Goal: Task Accomplishment & Management: Complete application form

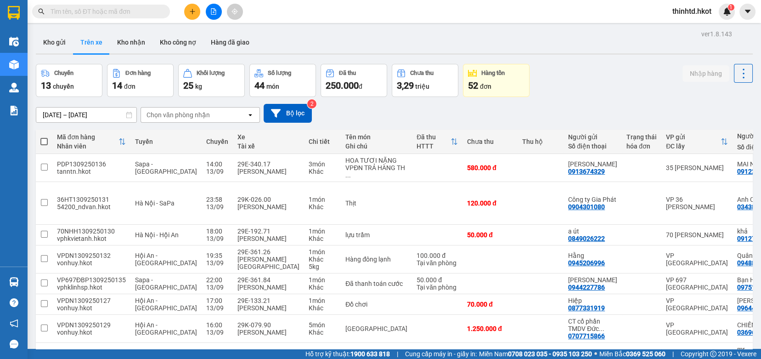
click at [189, 119] on div "Chọn văn phòng nhận" at bounding box center [194, 114] width 106 height 15
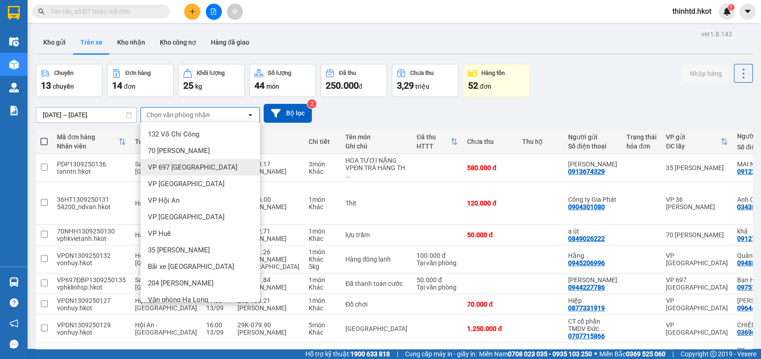
click at [180, 166] on span "VP 697 [GEOGRAPHIC_DATA]" at bounding box center [193, 167] width 90 height 9
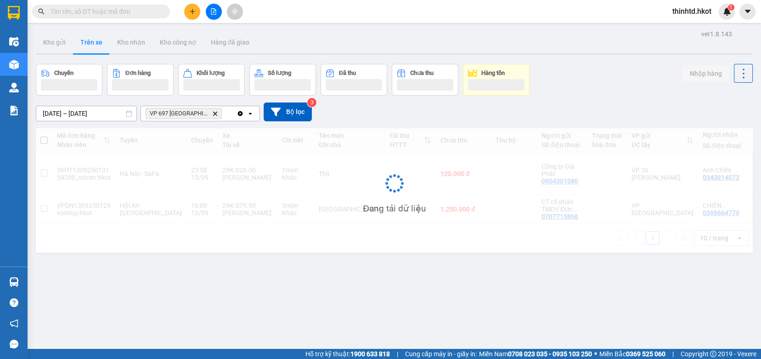
click at [85, 115] on input "[DATE] – [DATE]" at bounding box center [86, 113] width 100 height 15
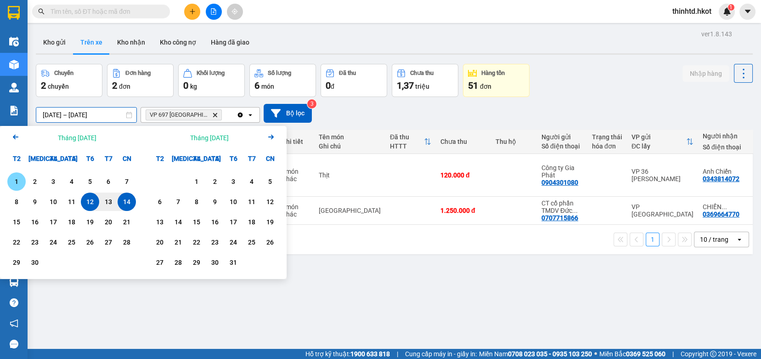
click at [18, 182] on div "1" at bounding box center [16, 181] width 13 height 11
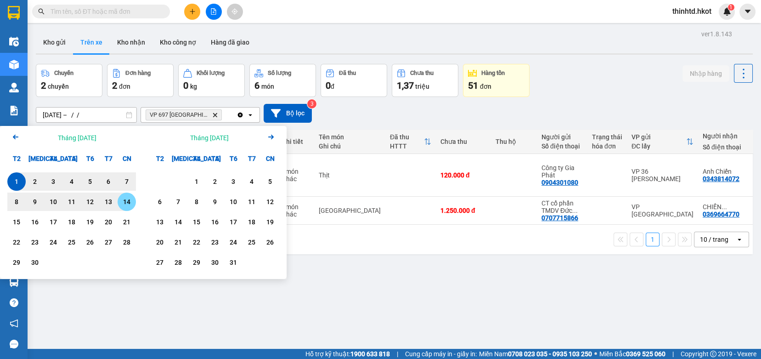
click at [128, 201] on div "14" at bounding box center [126, 201] width 13 height 11
type input "[DATE] – [DATE]"
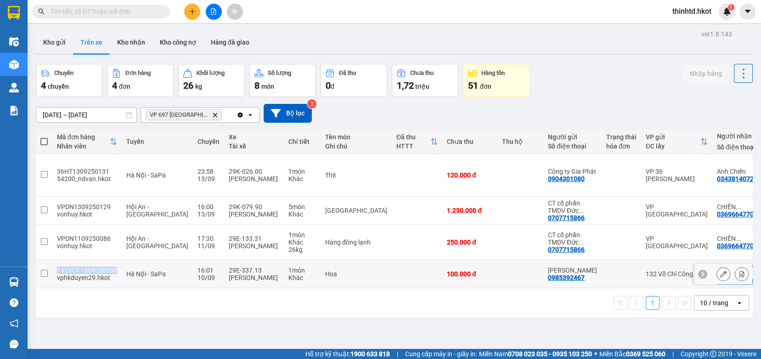
drag, startPoint x: 58, startPoint y: 261, endPoint x: 114, endPoint y: 262, distance: 56.0
click at [114, 262] on td "132VCC1009250058 vphkduyen29.hkot" at bounding box center [86, 274] width 69 height 28
checkbox input "true"
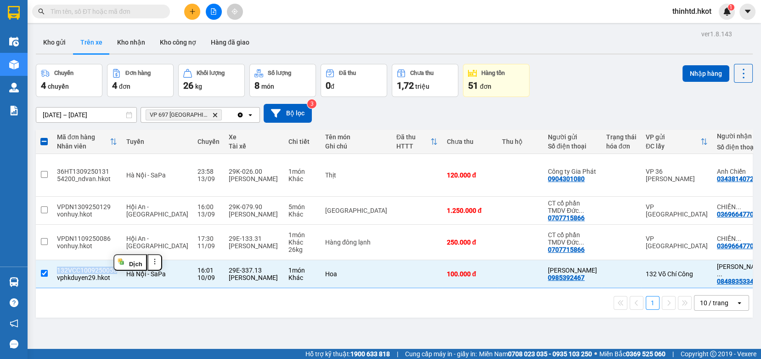
copy div "132VCC1009250058"
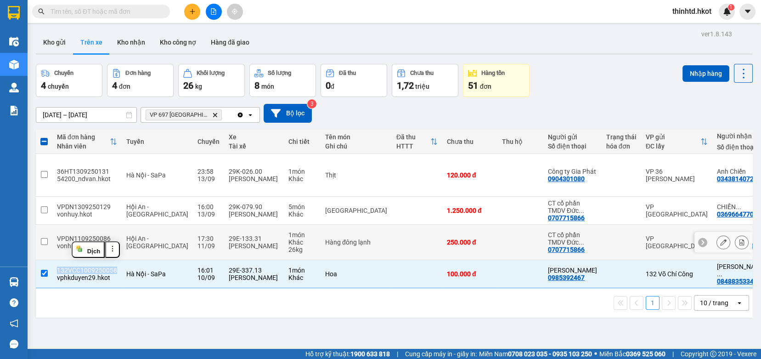
drag, startPoint x: 47, startPoint y: 232, endPoint x: 42, endPoint y: 220, distance: 13.2
click at [46, 238] on input "checkbox" at bounding box center [44, 241] width 7 height 7
checkbox input "true"
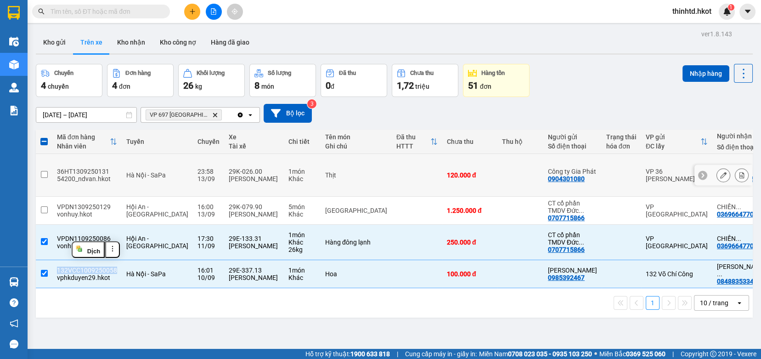
drag, startPoint x: 43, startPoint y: 203, endPoint x: 46, endPoint y: 178, distance: 25.1
click at [47, 179] on tbody "36HT1309250131 54200_ndvan.hkot [GEOGRAPHIC_DATA] - SaPa 23:58 [DATE] 29K-026.0…" at bounding box center [456, 221] width 841 height 134
click at [44, 171] on input "checkbox" at bounding box center [44, 174] width 7 height 7
checkbox input "true"
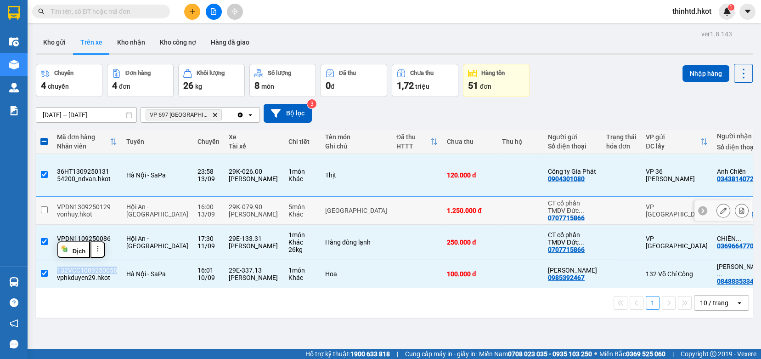
click at [42, 206] on input "checkbox" at bounding box center [44, 209] width 7 height 7
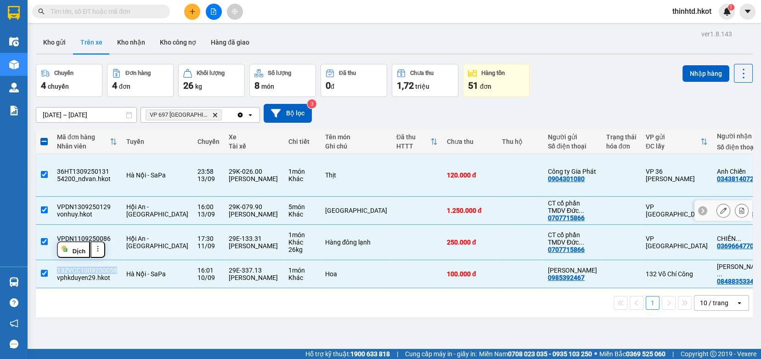
click at [44, 206] on input "checkbox" at bounding box center [44, 209] width 7 height 7
checkbox input "false"
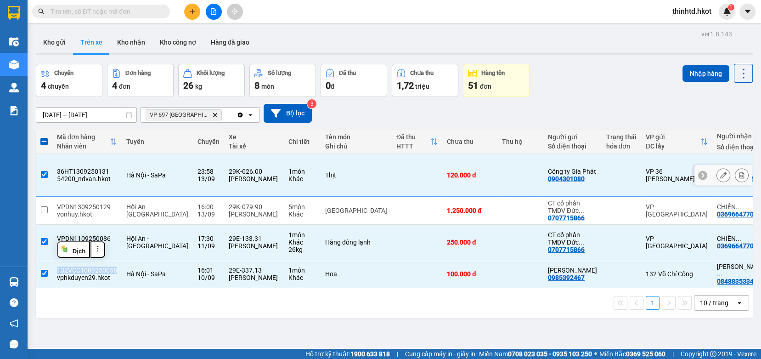
click at [44, 171] on input "checkbox" at bounding box center [44, 174] width 7 height 7
checkbox input "false"
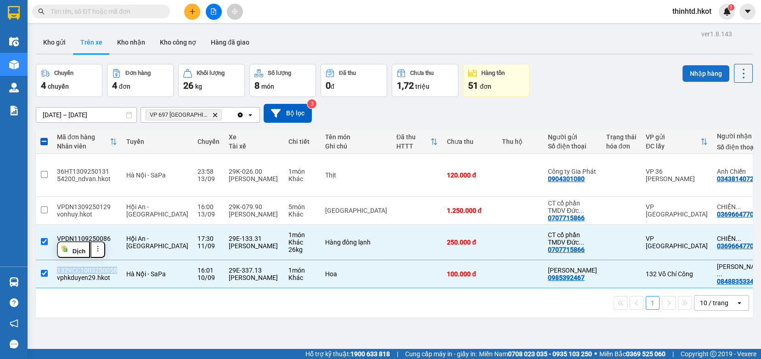
click at [683, 73] on button "Nhập hàng" at bounding box center [706, 73] width 47 height 17
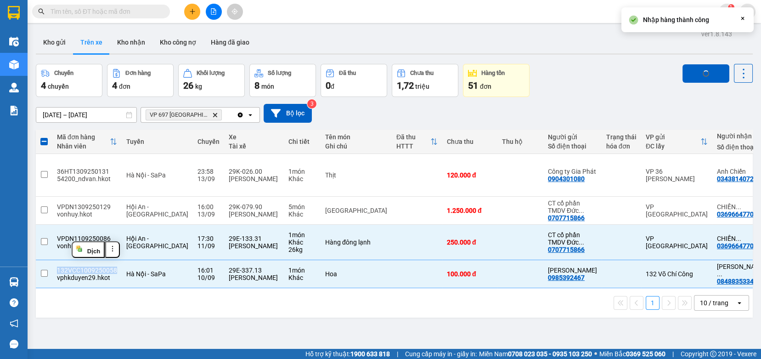
checkbox input "false"
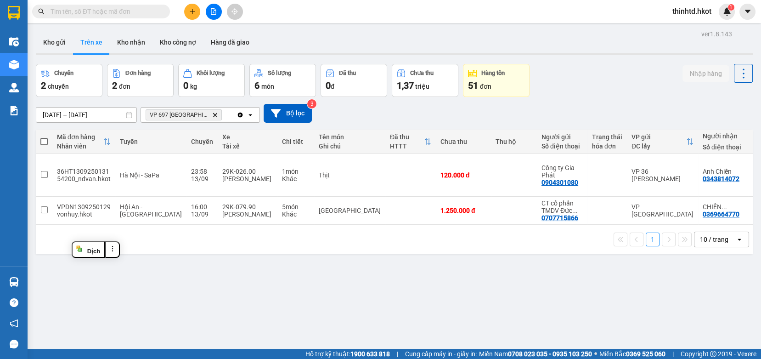
click at [248, 318] on div "ver 1.8.143 Kho gửi Trên xe Kho nhận Kho công nợ Hàng đã giao Chuyến 2 chuyến Đ…" at bounding box center [394, 207] width 724 height 359
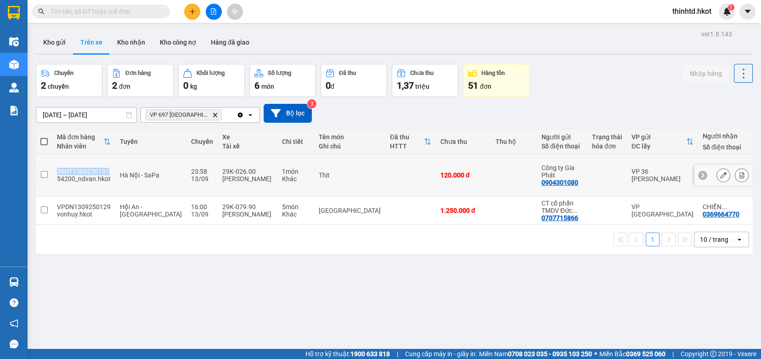
drag, startPoint x: 58, startPoint y: 169, endPoint x: 106, endPoint y: 168, distance: 47.8
click at [106, 168] on div "36HT1309250131" at bounding box center [84, 171] width 54 height 7
checkbox input "true"
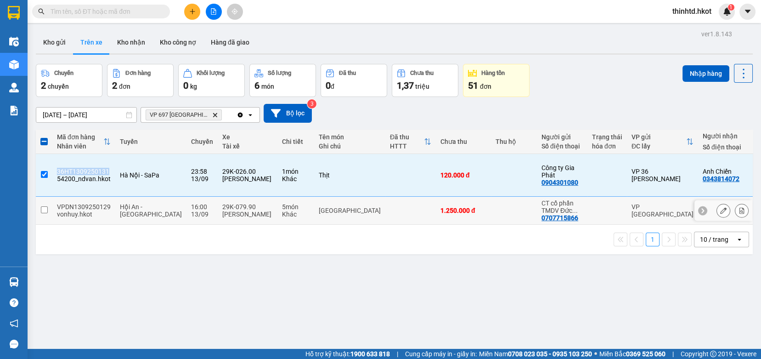
copy div "36HT1309250131"
click at [43, 206] on input "checkbox" at bounding box center [44, 209] width 7 height 7
checkbox input "true"
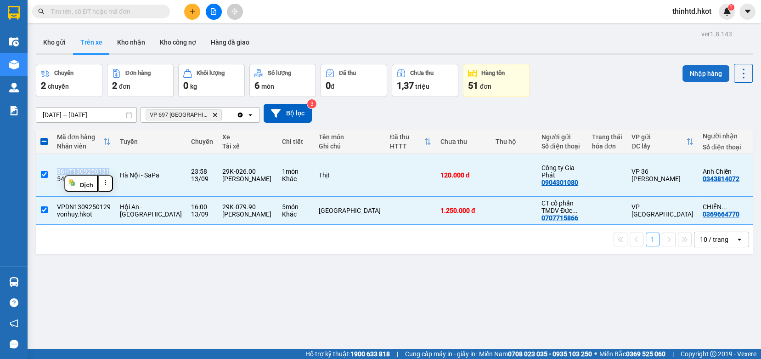
click at [713, 73] on button "Nhập hàng" at bounding box center [706, 73] width 47 height 17
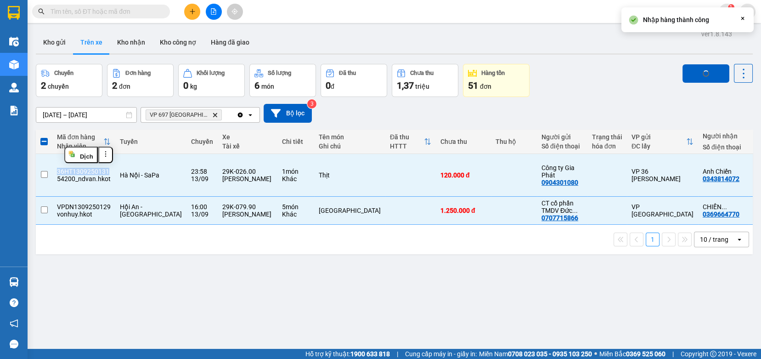
checkbox input "false"
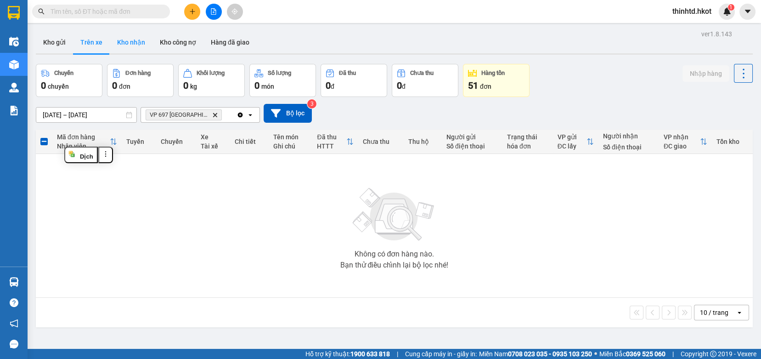
drag, startPoint x: 132, startPoint y: 42, endPoint x: 130, endPoint y: 48, distance: 5.8
click at [131, 42] on button "Kho nhận" at bounding box center [131, 42] width 43 height 22
type input "[DATE] – [DATE]"
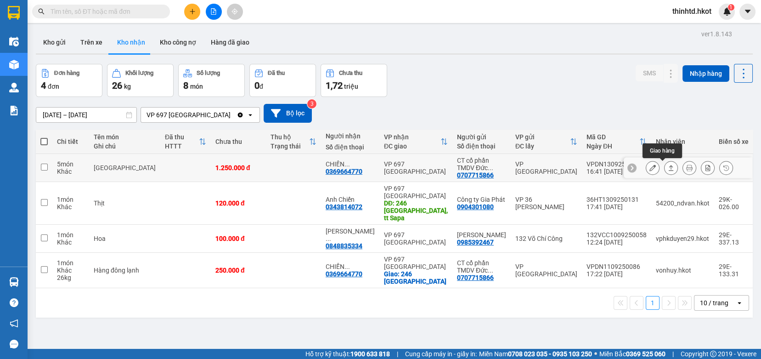
click at [668, 166] on icon at bounding box center [671, 167] width 6 height 6
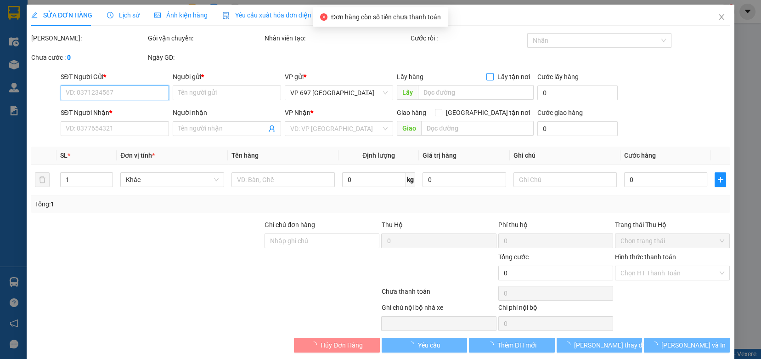
type input "0707715866"
type input "CT cổ phần TMDV Đức Việt [GEOGRAPHIC_DATA]"
type input "0369664770"
type input "CHIẾN DƯƠNG 246 ĐBP SA [GEOGRAPHIC_DATA]"
type input "1.250.000"
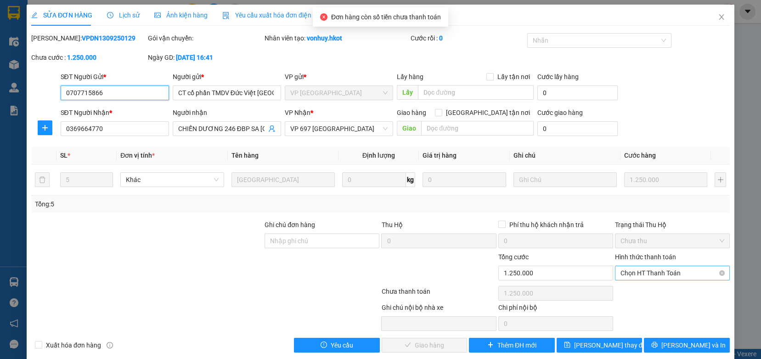
click at [650, 274] on span "Chọn HT Thanh Toán" at bounding box center [673, 273] width 104 height 14
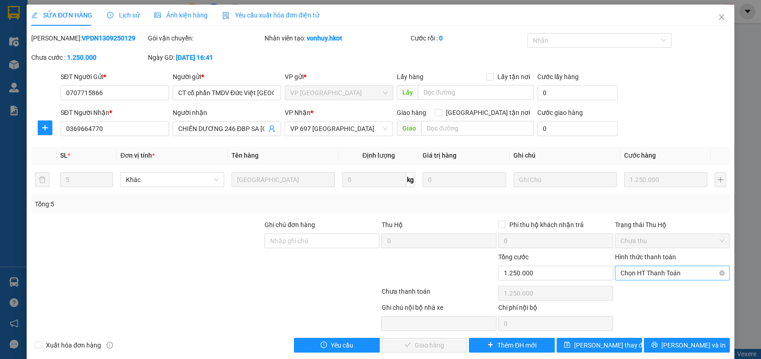
click at [671, 273] on span "Chọn HT Thanh Toán" at bounding box center [673, 273] width 104 height 14
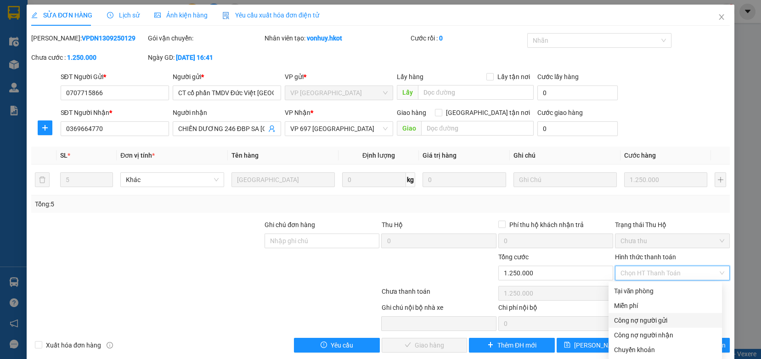
click at [654, 321] on div "Công nợ người gửi" at bounding box center [665, 320] width 102 height 10
type input "0"
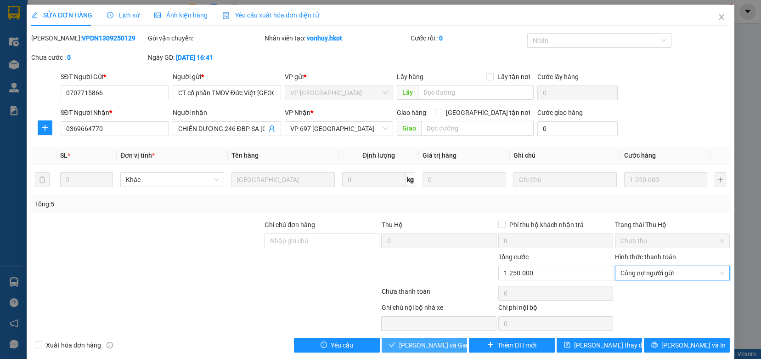
click at [407, 345] on span "[PERSON_NAME] và Giao hàng" at bounding box center [443, 345] width 88 height 10
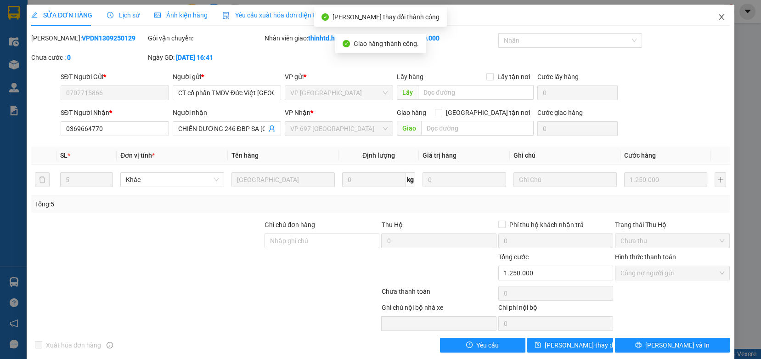
click at [718, 18] on span "Close" at bounding box center [722, 18] width 26 height 26
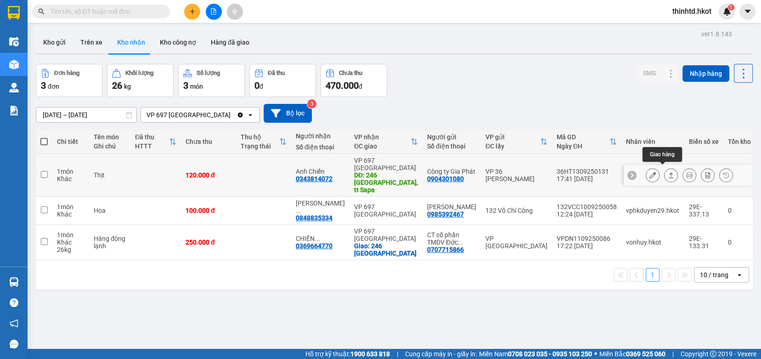
click at [668, 172] on icon at bounding box center [671, 175] width 6 height 6
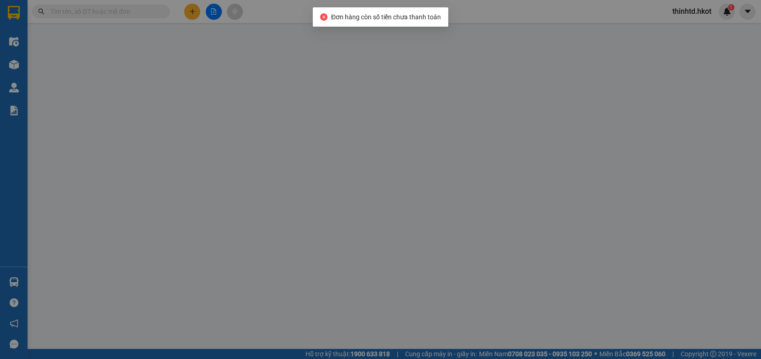
type input "0904301080"
type input "Công ty Gia Phát"
type input "0343814072"
type input "Anh Chiến"
type input "246 [GEOGRAPHIC_DATA], tt Sapa"
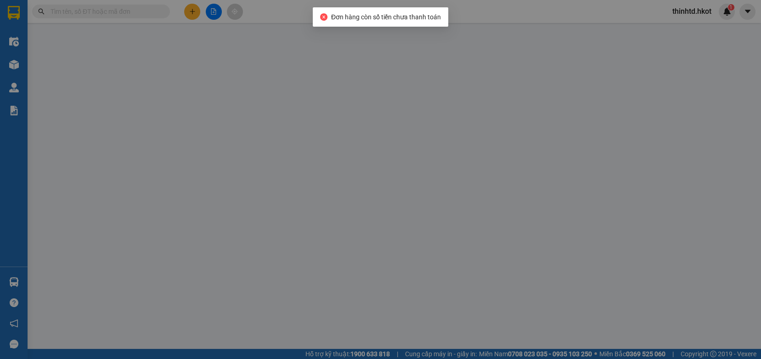
type input "120.000"
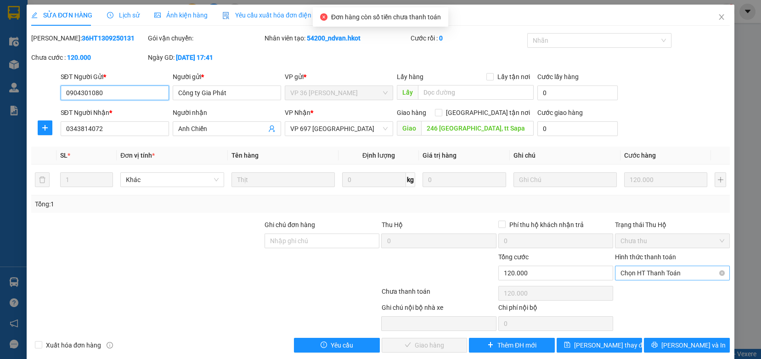
click at [666, 269] on span "Chọn HT Thanh Toán" at bounding box center [673, 273] width 104 height 14
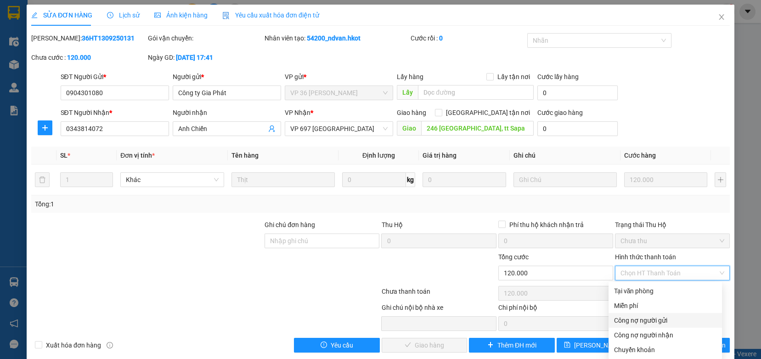
click at [629, 323] on div "Công nợ người gửi" at bounding box center [665, 320] width 102 height 10
type input "0"
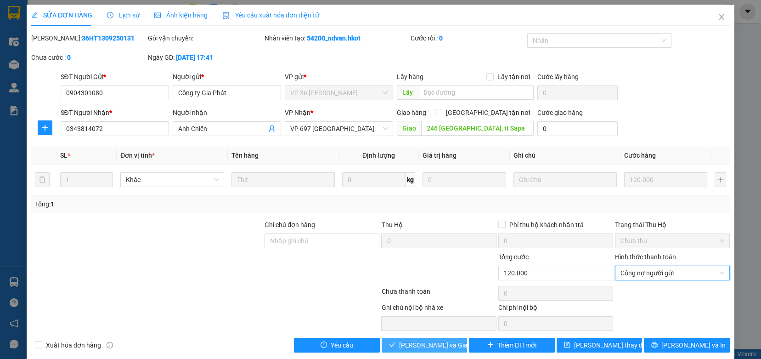
click at [435, 345] on span "[PERSON_NAME] và Giao hàng" at bounding box center [443, 345] width 88 height 10
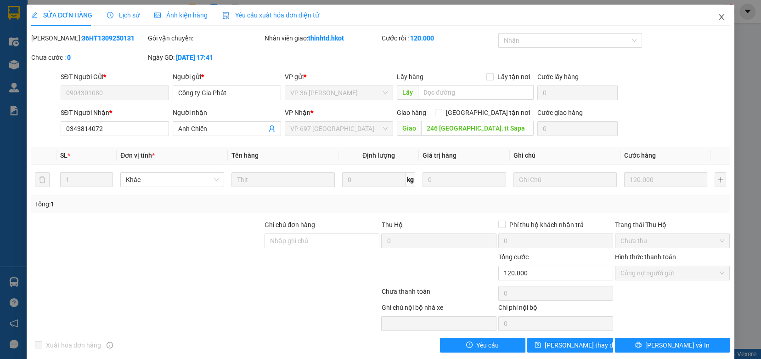
click at [718, 16] on icon "close" at bounding box center [721, 16] width 7 height 7
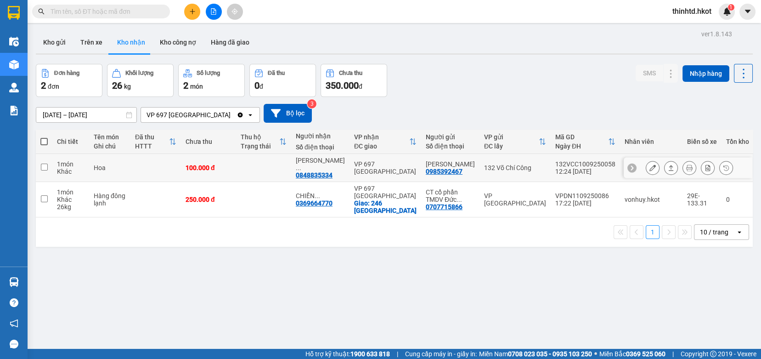
click at [668, 167] on icon at bounding box center [671, 167] width 6 height 6
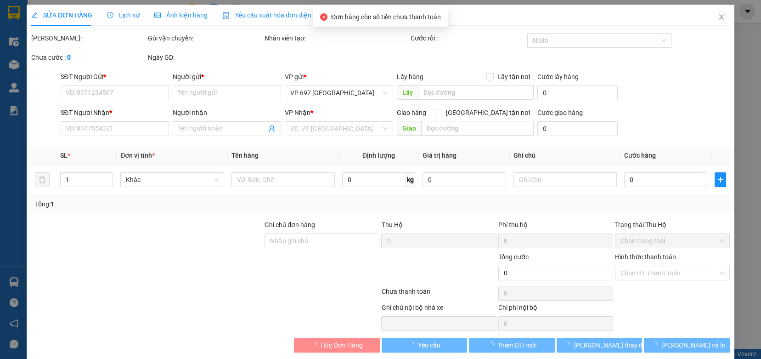
type input "0985392467"
type input "[PERSON_NAME]"
type input "0848835334"
type input "[PERSON_NAME]"
type input "100.000"
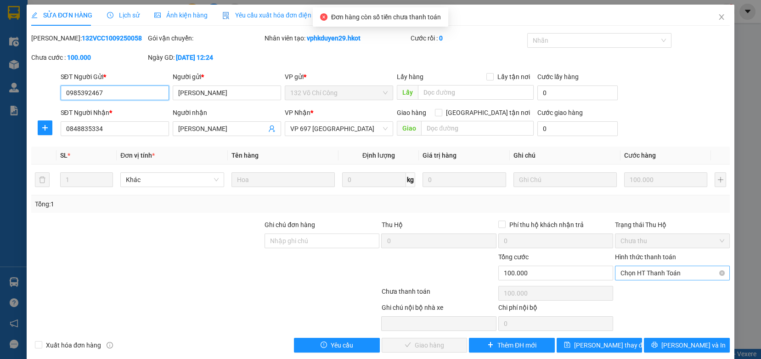
click at [646, 272] on span "Chọn HT Thanh Toán" at bounding box center [673, 273] width 104 height 14
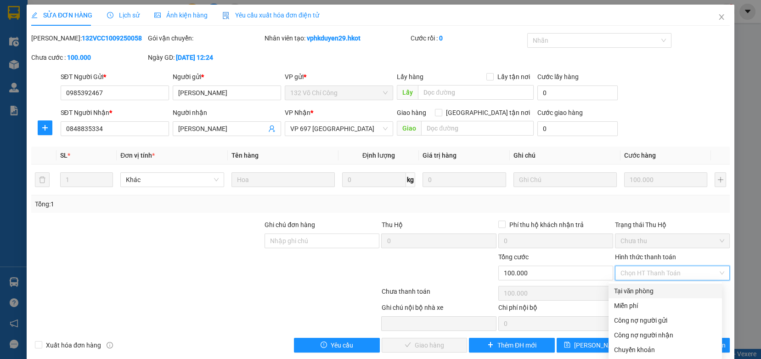
click at [643, 292] on div "Tại văn phòng" at bounding box center [665, 291] width 102 height 10
type input "0"
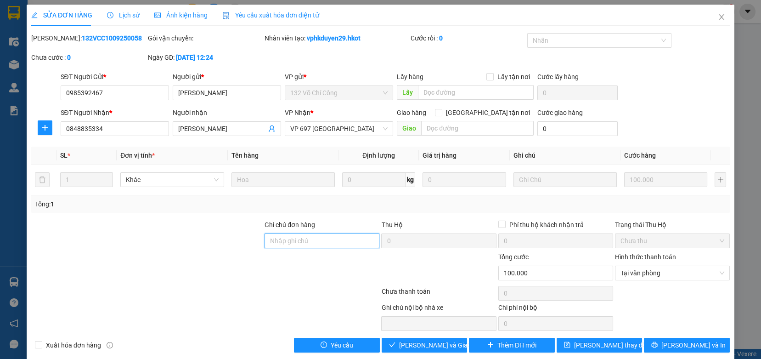
click at [307, 238] on input "Ghi chú đơn hàng" at bounding box center [322, 240] width 115 height 15
type input "Mình thu"
click at [413, 345] on span "[PERSON_NAME] và Giao hàng" at bounding box center [443, 345] width 88 height 10
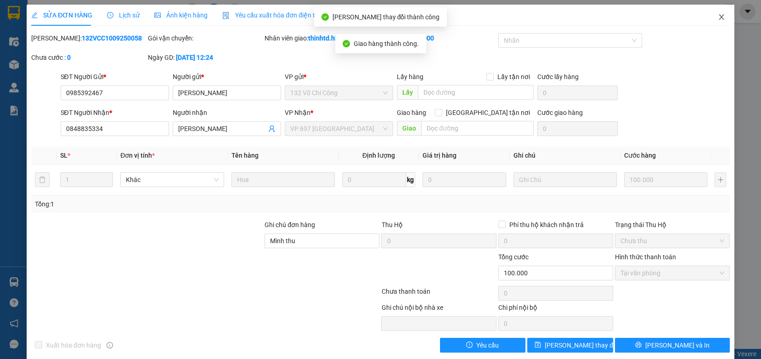
click at [719, 19] on icon "close" at bounding box center [721, 17] width 5 height 6
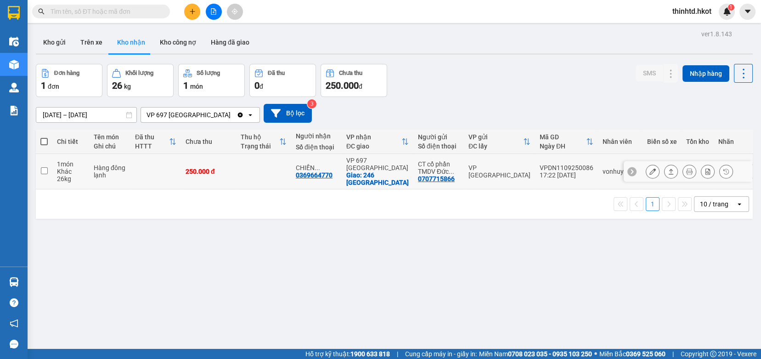
drag, startPoint x: 43, startPoint y: 170, endPoint x: 72, endPoint y: 168, distance: 28.5
click at [43, 170] on input "checkbox" at bounding box center [44, 170] width 7 height 7
checkbox input "true"
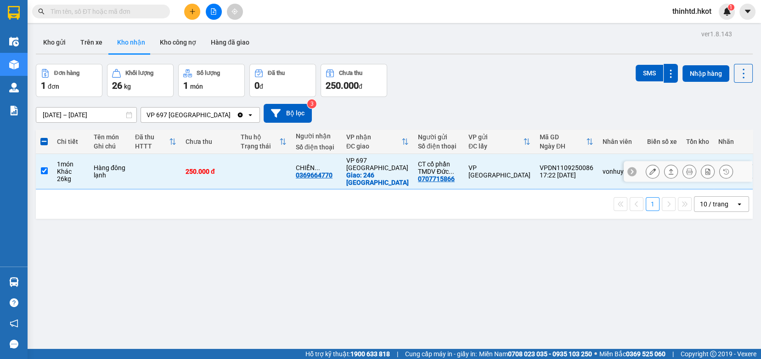
click at [668, 173] on icon at bounding box center [671, 171] width 6 height 6
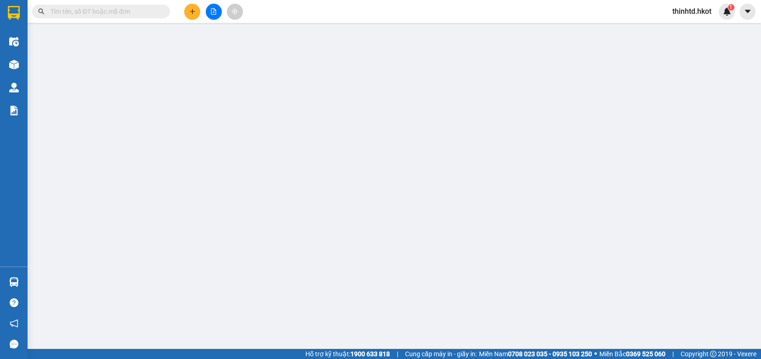
type input "0707715866"
type input "CT cổ phần TMDV Đức Việt [GEOGRAPHIC_DATA]"
type input "0369664770"
type input "CHIẾN DƯƠNG 246 ĐBP SA [GEOGRAPHIC_DATA]"
checkbox input "true"
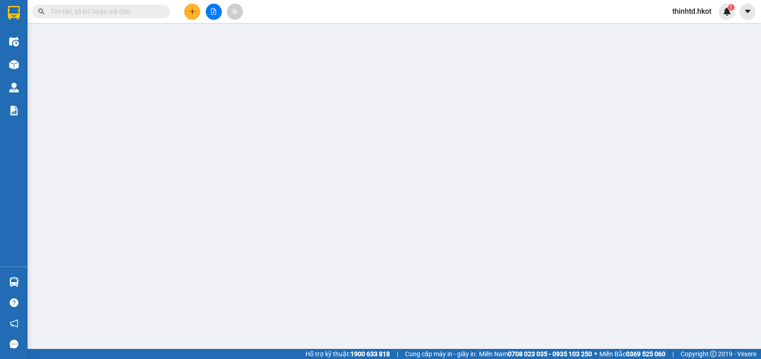
type input "246 [GEOGRAPHIC_DATA]"
type input "250.000"
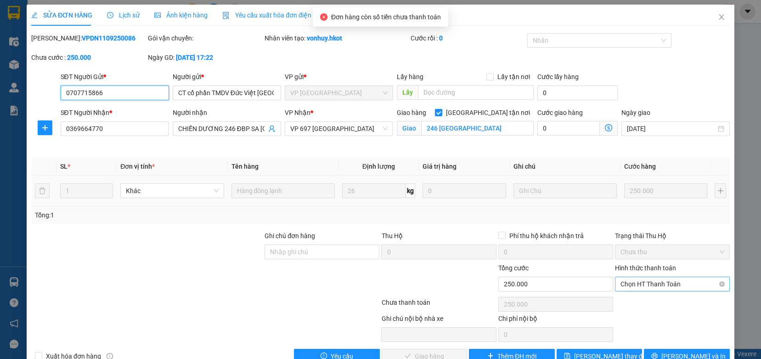
click at [639, 283] on span "Chọn HT Thanh Toán" at bounding box center [673, 284] width 104 height 14
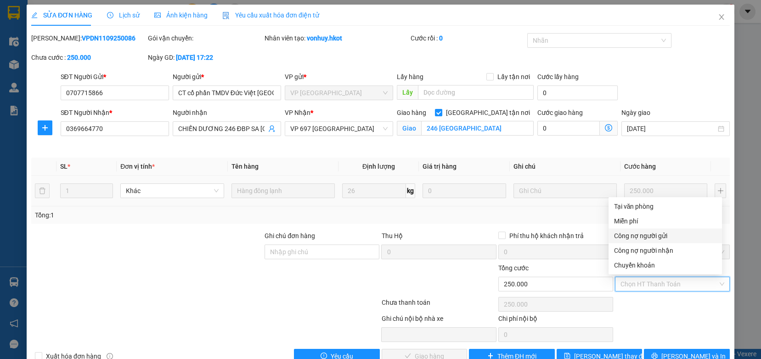
click at [644, 234] on div "Công nợ người gửi" at bounding box center [665, 236] width 102 height 10
type input "0"
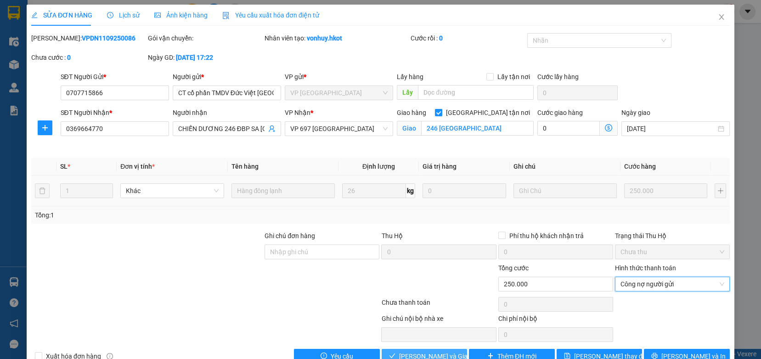
click at [435, 349] on button "[PERSON_NAME] và Giao hàng" at bounding box center [425, 356] width 86 height 15
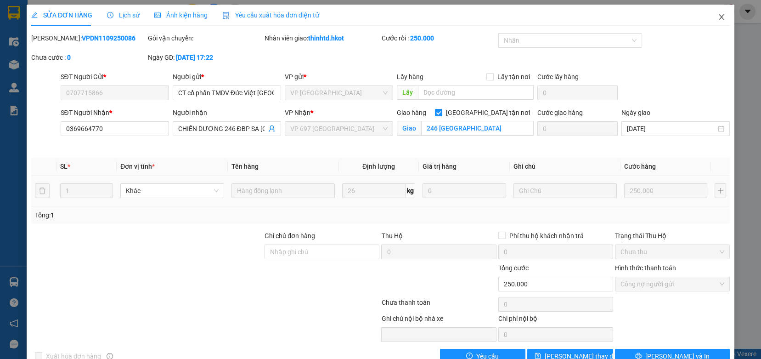
click at [718, 20] on icon "close" at bounding box center [721, 16] width 7 height 7
